Goal: Transaction & Acquisition: Download file/media

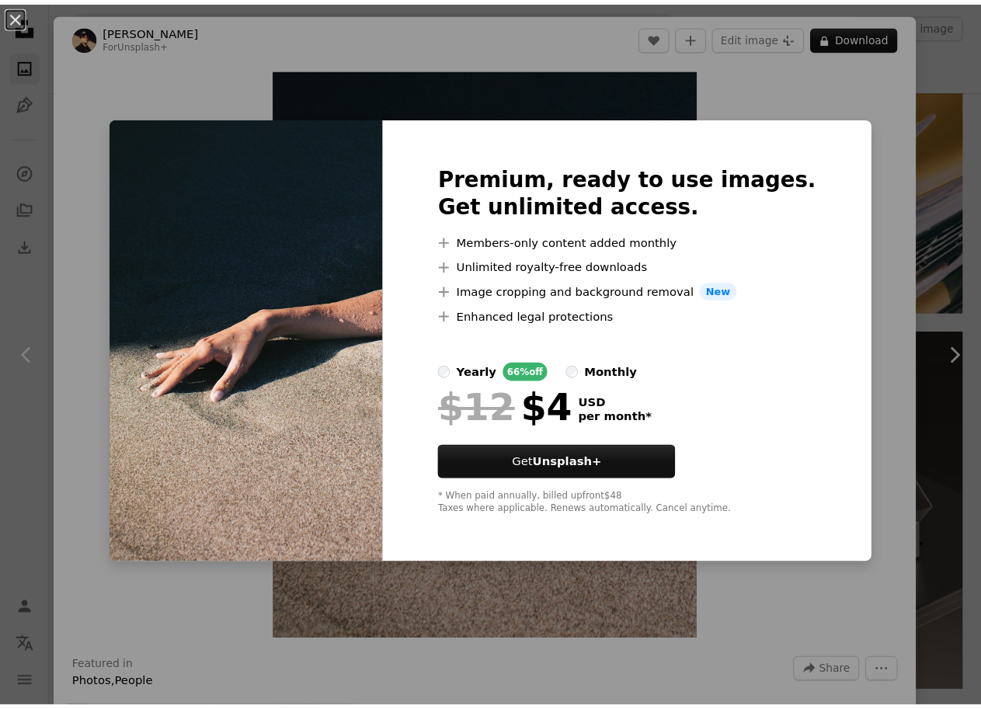
scroll to position [155, 0]
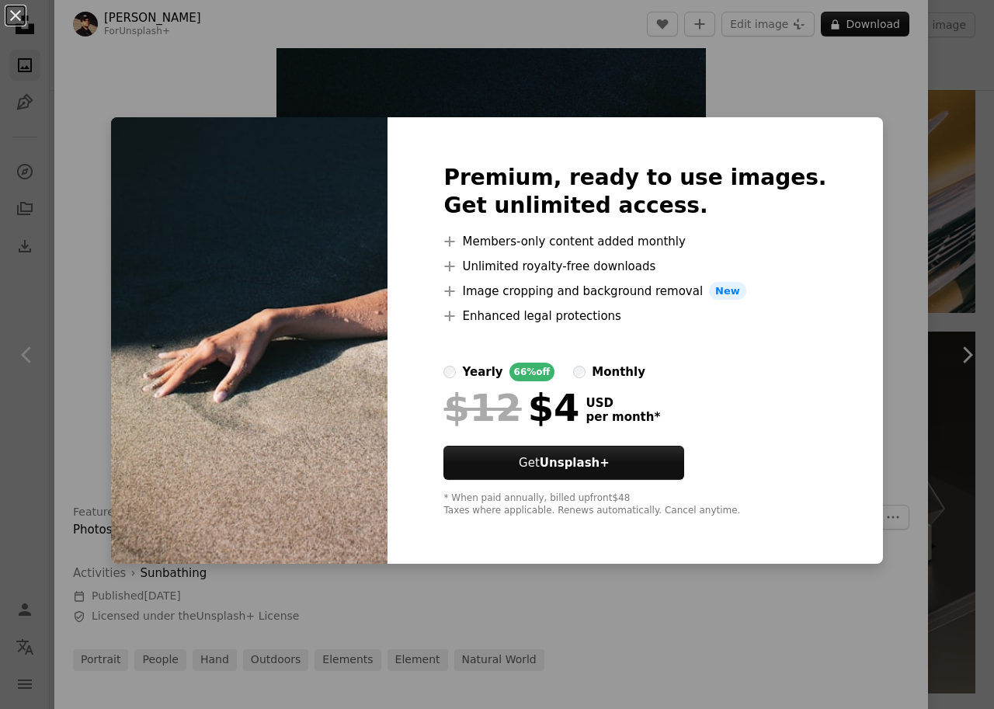
click at [393, 114] on div "An X shape Premium, ready to use images. Get unlimited access. A plus sign Memb…" at bounding box center [497, 354] width 994 height 709
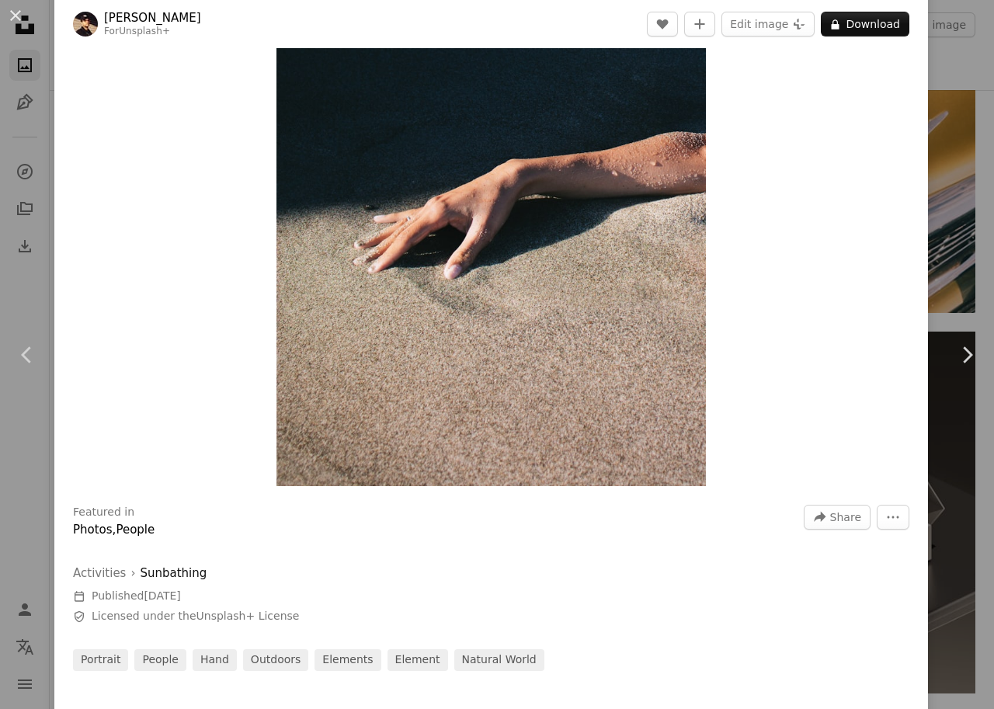
click at [949, 96] on div "An X shape Chevron left Chevron right [PERSON_NAME] For Unsplash+ A heart A plu…" at bounding box center [497, 354] width 994 height 709
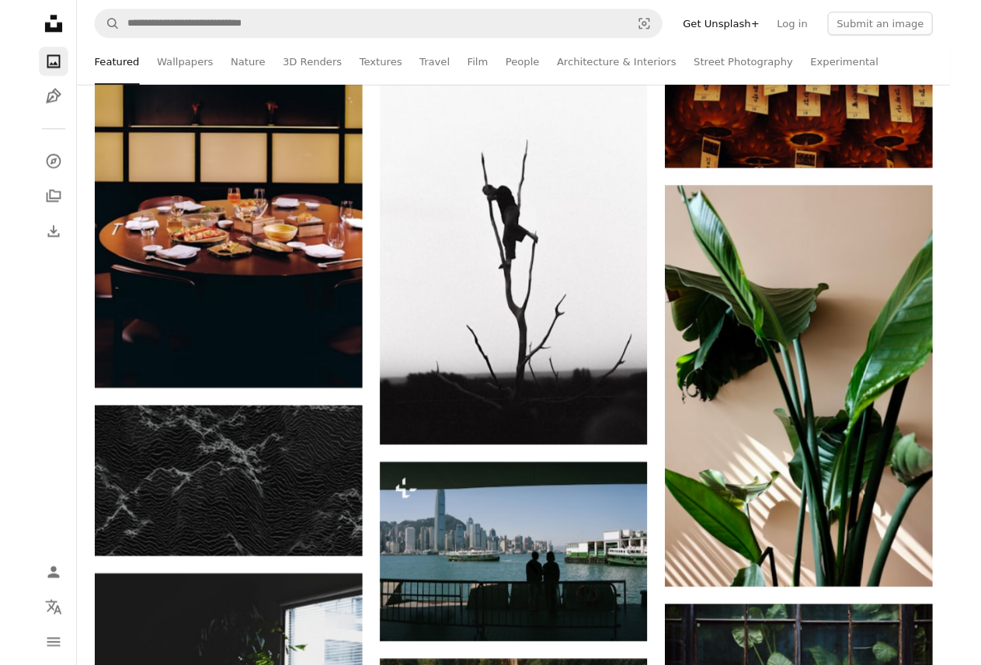
scroll to position [5203, 0]
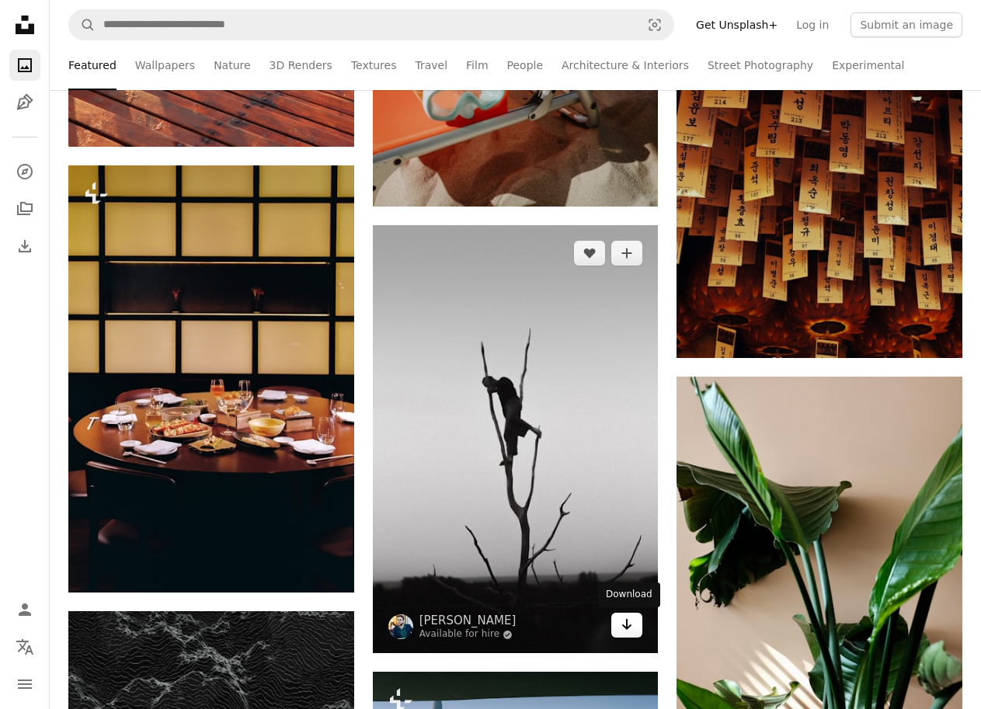
click at [633, 627] on icon "Arrow pointing down" at bounding box center [626, 624] width 12 height 19
